Goal: Task Accomplishment & Management: Use online tool/utility

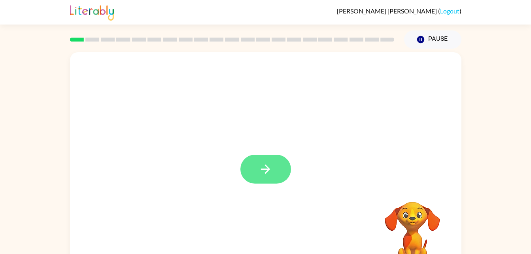
click at [284, 170] on button "button" at bounding box center [265, 169] width 51 height 29
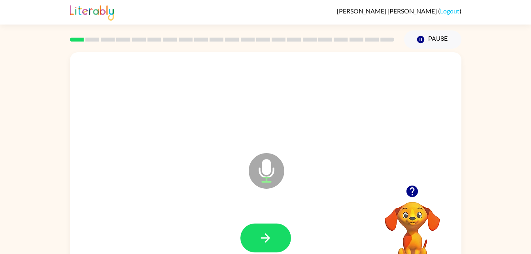
click at [258, 170] on icon at bounding box center [267, 171] width 36 height 36
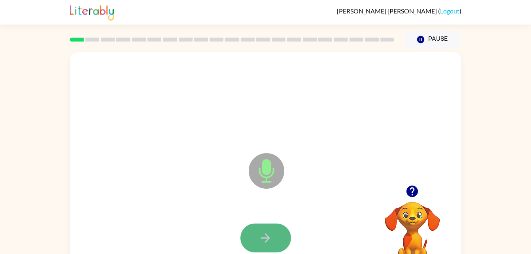
click at [288, 235] on button "button" at bounding box center [265, 237] width 51 height 29
click at [272, 170] on icon at bounding box center [267, 171] width 36 height 36
click at [251, 228] on button "button" at bounding box center [265, 237] width 51 height 29
click at [258, 242] on button "button" at bounding box center [265, 237] width 51 height 29
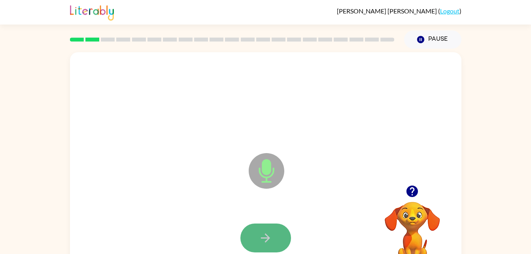
click at [259, 246] on button "button" at bounding box center [265, 237] width 51 height 29
click at [264, 242] on icon "button" at bounding box center [266, 238] width 14 height 14
click at [273, 239] on button "button" at bounding box center [265, 237] width 51 height 29
click at [258, 241] on button "button" at bounding box center [265, 237] width 51 height 29
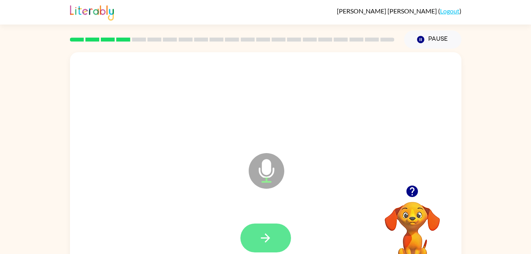
click at [263, 242] on icon "button" at bounding box center [266, 238] width 14 height 14
click at [255, 237] on button "button" at bounding box center [265, 237] width 51 height 29
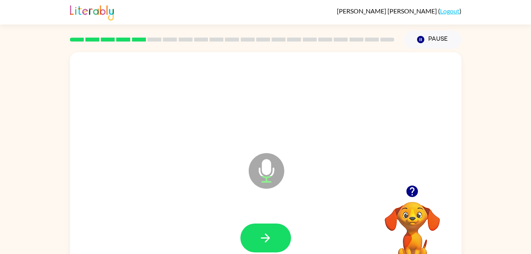
click at [255, 237] on button "button" at bounding box center [265, 237] width 51 height 29
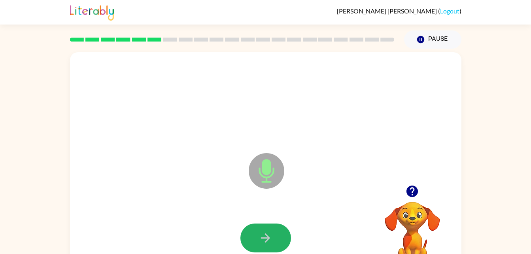
click at [255, 237] on button "button" at bounding box center [265, 237] width 51 height 29
click at [250, 236] on button "button" at bounding box center [265, 237] width 51 height 29
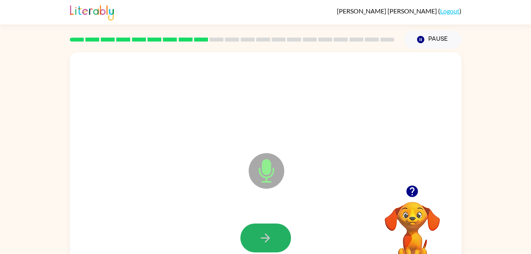
click at [250, 236] on button "button" at bounding box center [265, 237] width 51 height 29
click at [252, 238] on button "button" at bounding box center [265, 237] width 51 height 29
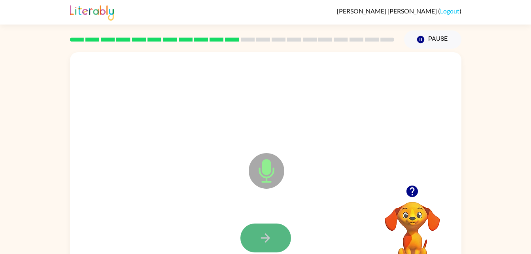
click at [269, 237] on icon "button" at bounding box center [266, 238] width 14 height 14
click at [267, 247] on button "button" at bounding box center [265, 237] width 51 height 29
click at [265, 247] on button "button" at bounding box center [265, 237] width 51 height 29
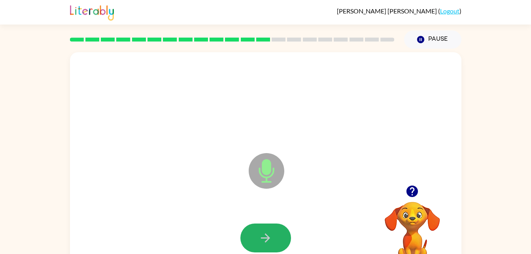
click at [265, 247] on button "button" at bounding box center [265, 237] width 51 height 29
click at [259, 233] on icon "button" at bounding box center [266, 238] width 14 height 14
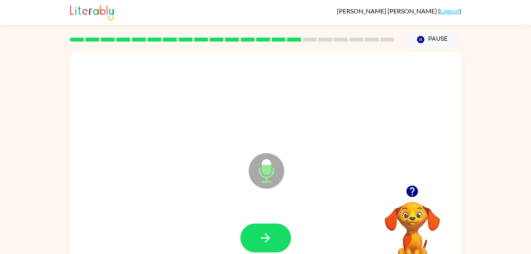
click at [259, 233] on icon "button" at bounding box center [266, 238] width 14 height 14
click at [259, 235] on icon "button" at bounding box center [266, 238] width 14 height 14
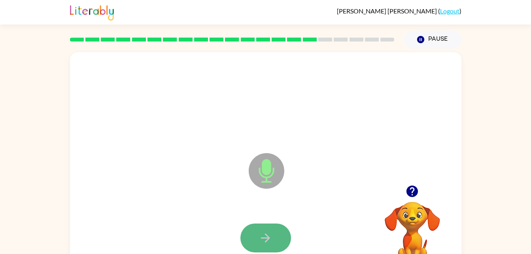
click at [259, 235] on icon "button" at bounding box center [266, 238] width 14 height 14
click at [267, 240] on icon "button" at bounding box center [265, 237] width 9 height 9
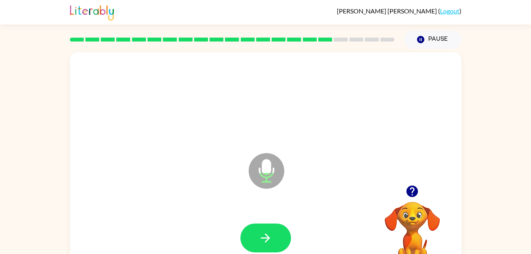
click at [267, 240] on icon "button" at bounding box center [265, 237] width 9 height 9
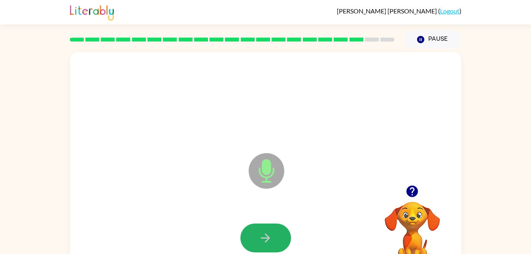
click at [267, 240] on icon "button" at bounding box center [265, 237] width 9 height 9
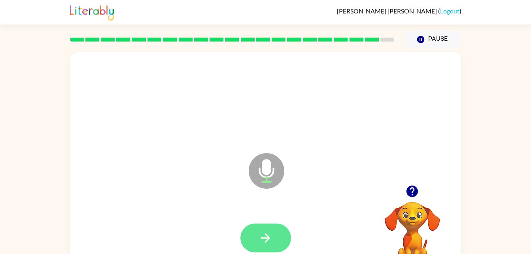
click at [266, 242] on icon "button" at bounding box center [266, 238] width 14 height 14
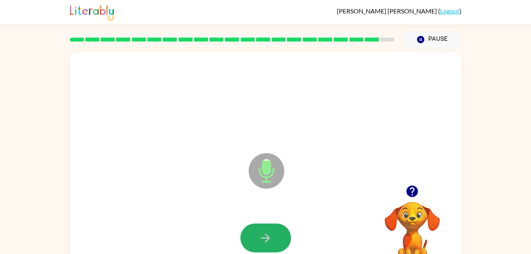
click at [266, 242] on icon "button" at bounding box center [266, 238] width 14 height 14
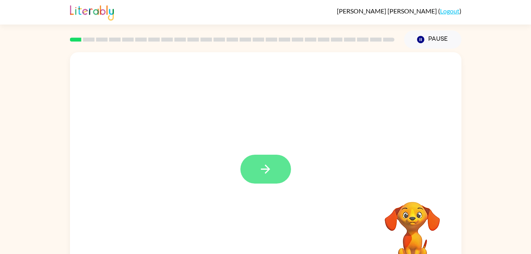
click at [273, 155] on button "button" at bounding box center [265, 169] width 51 height 29
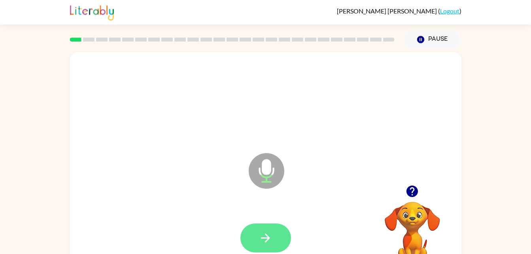
click at [262, 237] on icon "button" at bounding box center [266, 238] width 14 height 14
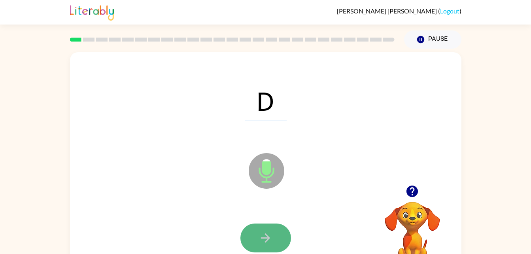
click at [257, 238] on button "button" at bounding box center [265, 237] width 51 height 29
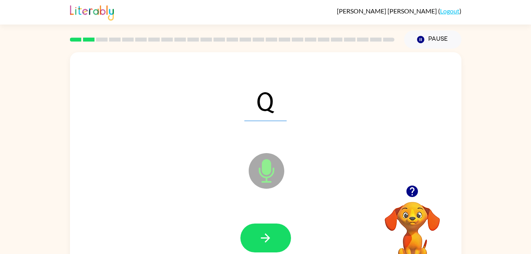
click at [257, 238] on button "button" at bounding box center [265, 237] width 51 height 29
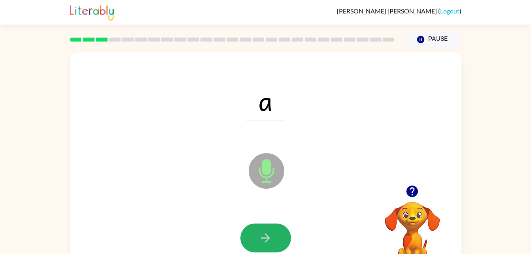
click at [257, 240] on button "button" at bounding box center [265, 237] width 51 height 29
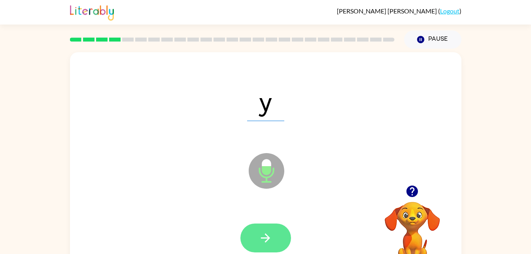
drag, startPoint x: 263, startPoint y: 254, endPoint x: 258, endPoint y: 247, distance: 7.7
click at [263, 251] on div at bounding box center [266, 238] width 376 height 65
click at [256, 244] on button "button" at bounding box center [265, 237] width 51 height 29
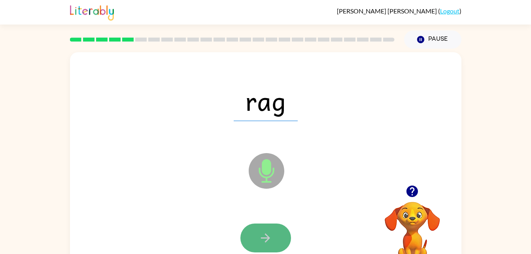
click at [264, 234] on icon "button" at bounding box center [266, 238] width 14 height 14
click at [271, 230] on button "button" at bounding box center [265, 237] width 51 height 29
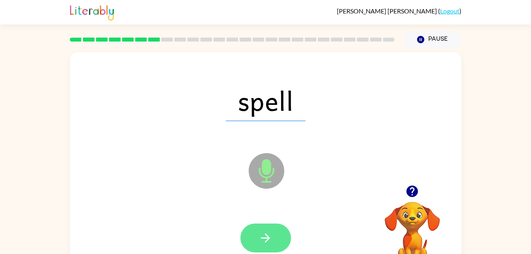
click at [273, 224] on div at bounding box center [266, 238] width 376 height 65
click at [271, 230] on button "button" at bounding box center [265, 237] width 51 height 29
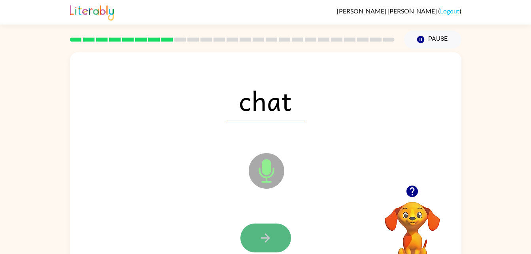
click at [263, 234] on icon "button" at bounding box center [266, 238] width 14 height 14
click at [263, 235] on icon "button" at bounding box center [266, 238] width 14 height 14
drag, startPoint x: 263, startPoint y: 235, endPoint x: 252, endPoint y: 237, distance: 11.3
click at [252, 237] on button "button" at bounding box center [265, 237] width 51 height 29
click at [274, 239] on button "button" at bounding box center [265, 237] width 51 height 29
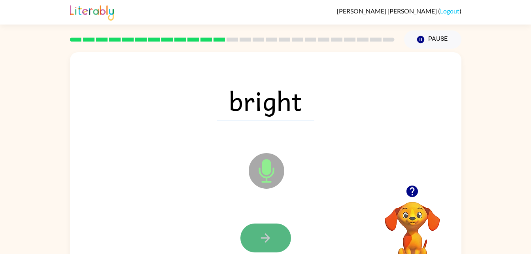
click at [261, 236] on icon "button" at bounding box center [266, 238] width 14 height 14
click at [269, 238] on icon "button" at bounding box center [265, 237] width 9 height 9
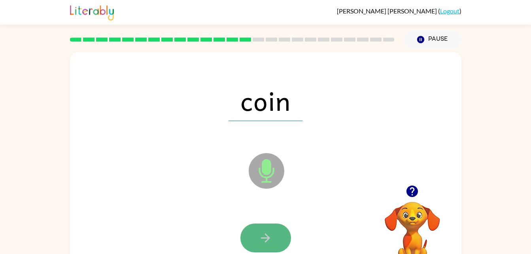
click at [268, 240] on icon "button" at bounding box center [266, 238] width 14 height 14
click at [269, 242] on icon "button" at bounding box center [266, 238] width 14 height 14
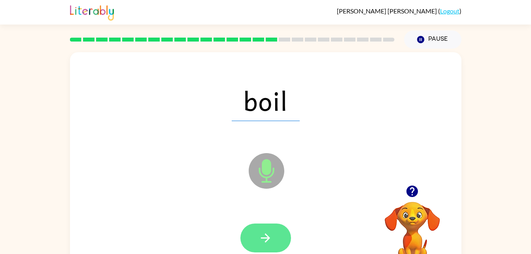
click at [266, 242] on icon "button" at bounding box center [266, 238] width 14 height 14
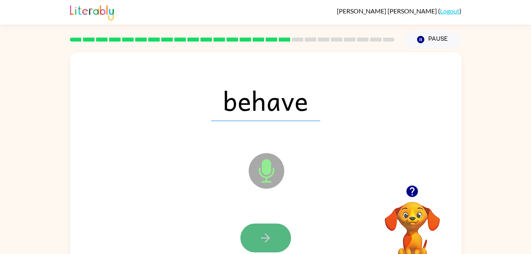
click at [269, 245] on button "button" at bounding box center [265, 237] width 51 height 29
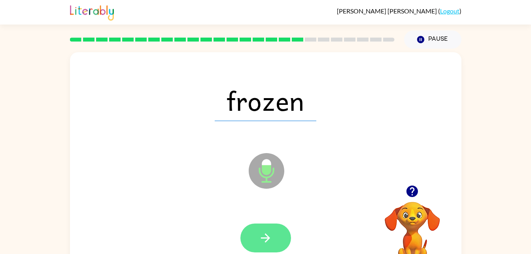
click at [250, 236] on button "button" at bounding box center [265, 237] width 51 height 29
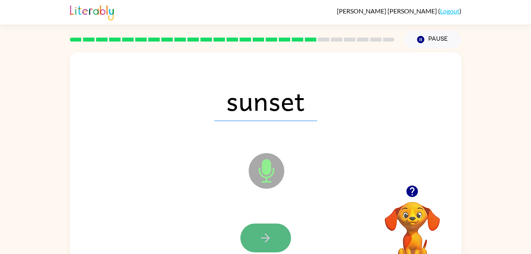
click at [271, 234] on icon "button" at bounding box center [266, 238] width 14 height 14
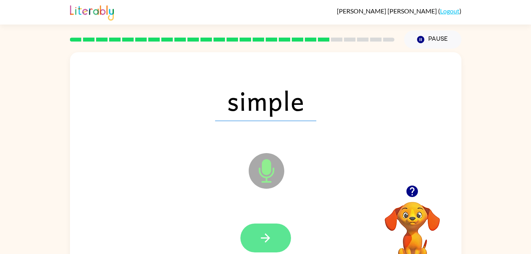
click at [268, 241] on icon "button" at bounding box center [266, 238] width 14 height 14
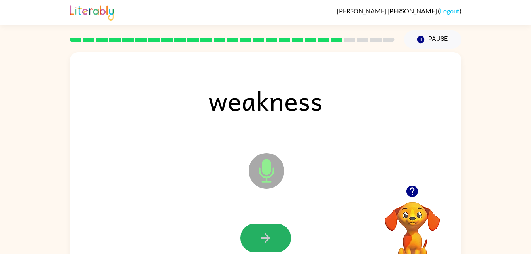
click at [268, 241] on icon "button" at bounding box center [266, 238] width 14 height 14
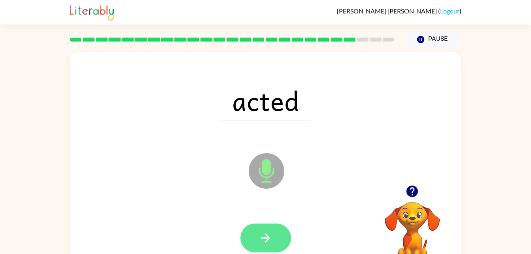
click at [269, 241] on icon "button" at bounding box center [266, 238] width 14 height 14
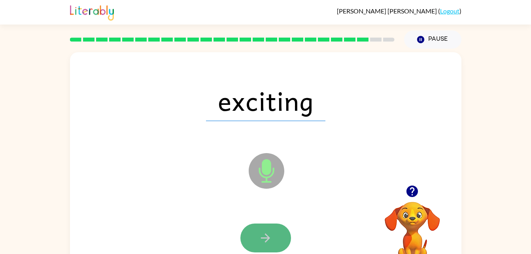
click at [266, 240] on icon "button" at bounding box center [266, 238] width 14 height 14
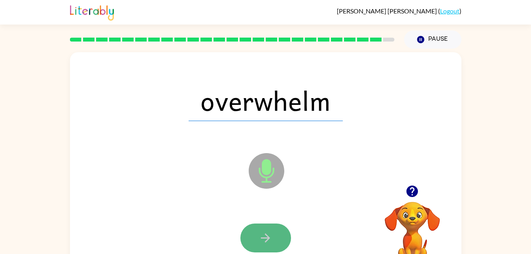
click at [267, 233] on icon "button" at bounding box center [266, 238] width 14 height 14
